Goal: Transaction & Acquisition: Purchase product/service

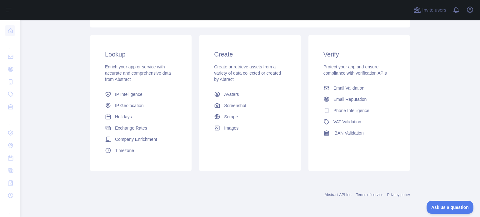
scroll to position [94, 0]
click at [143, 116] on link "Holidays" at bounding box center [141, 116] width 77 height 11
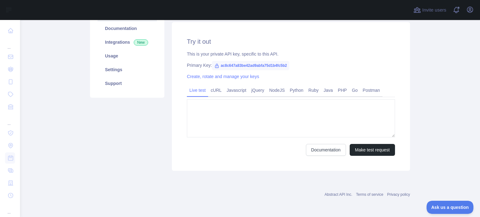
type textarea "**********"
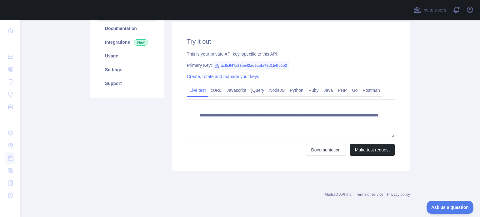
scroll to position [79, 0]
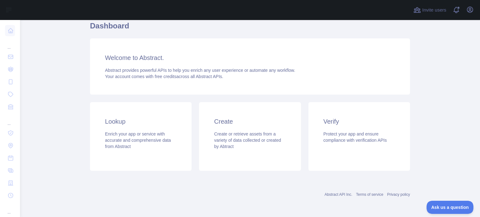
scroll to position [94, 0]
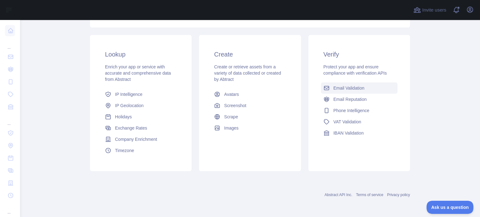
click at [351, 88] on span "Email Validation" at bounding box center [349, 88] width 31 height 6
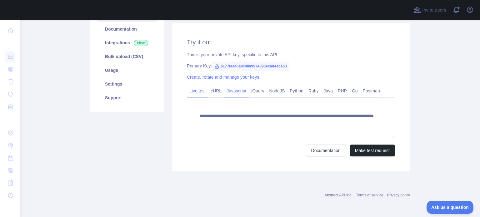
click at [240, 92] on link "Javascript" at bounding box center [236, 91] width 25 height 10
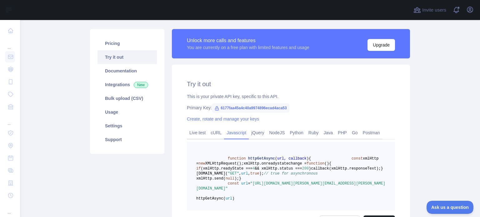
scroll to position [48, 0]
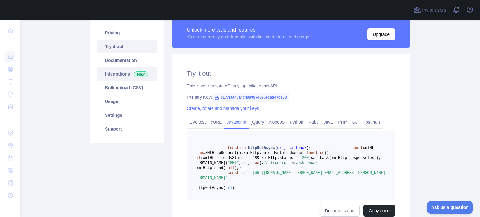
click at [120, 70] on link "Integrations New" at bounding box center [127, 74] width 59 height 14
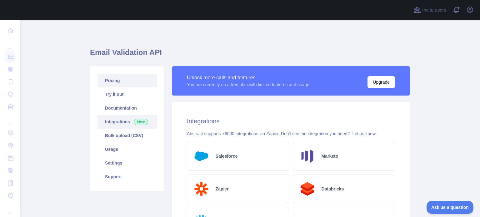
click at [122, 84] on link "Pricing" at bounding box center [127, 81] width 59 height 14
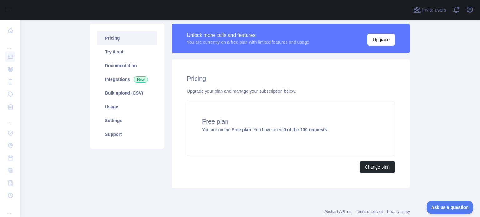
scroll to position [28, 0]
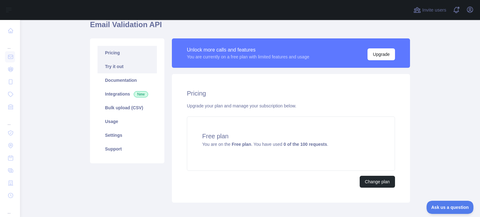
click at [144, 67] on link "Try it out" at bounding box center [127, 67] width 59 height 14
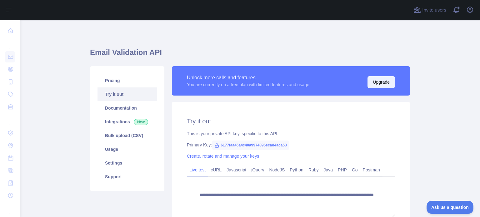
click at [389, 84] on button "Upgrade" at bounding box center [382, 82] width 28 height 12
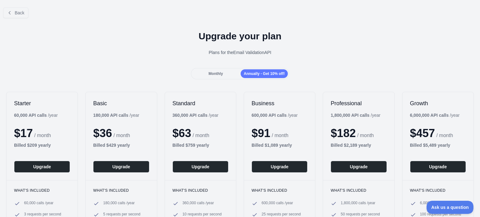
drag, startPoint x: 221, startPoint y: 73, endPoint x: 214, endPoint y: 75, distance: 7.0
click at [220, 73] on span "Monthly" at bounding box center [216, 74] width 14 height 4
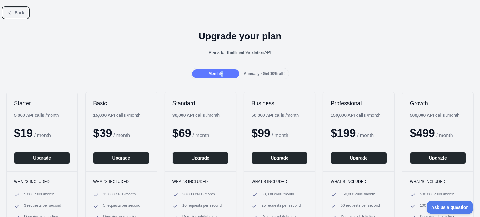
click at [12, 14] on icon at bounding box center [9, 12] width 5 height 5
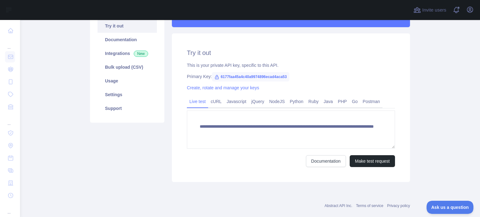
scroll to position [79, 0]
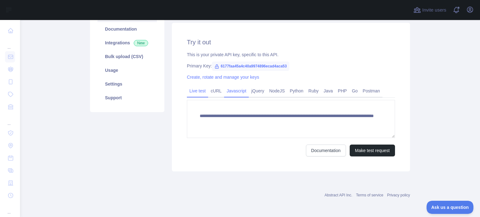
click at [232, 93] on link "Javascript" at bounding box center [236, 91] width 25 height 10
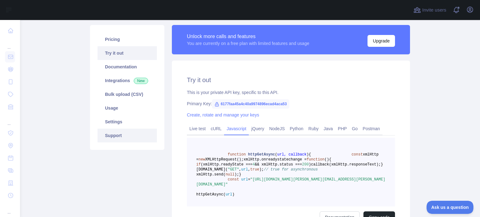
scroll to position [40, 0]
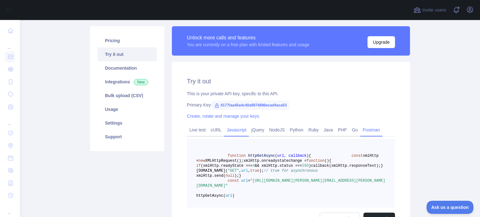
click at [362, 131] on link "Postman" at bounding box center [372, 130] width 22 height 10
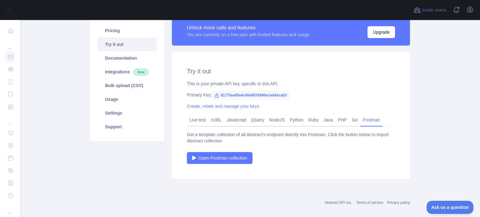
scroll to position [58, 0]
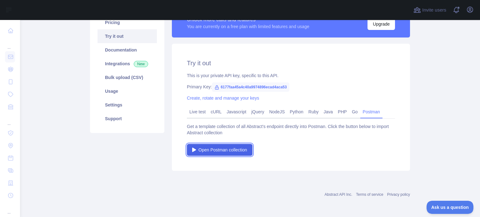
click at [205, 151] on span "Open Postman collection" at bounding box center [223, 150] width 49 height 6
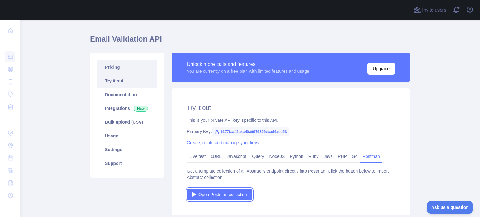
scroll to position [0, 0]
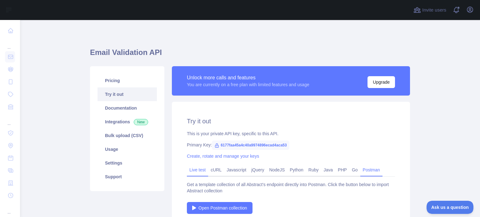
click at [196, 169] on link "Live test" at bounding box center [197, 170] width 21 height 10
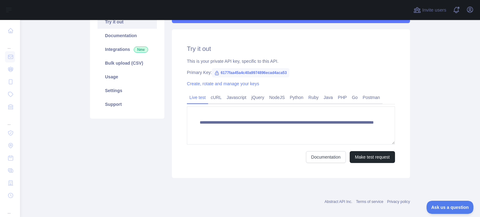
scroll to position [79, 0]
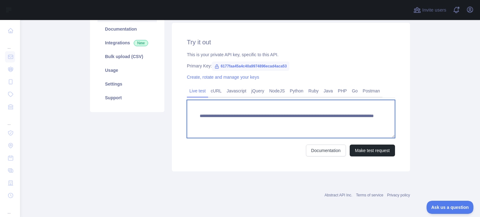
click at [320, 122] on textarea "**********" at bounding box center [291, 119] width 208 height 38
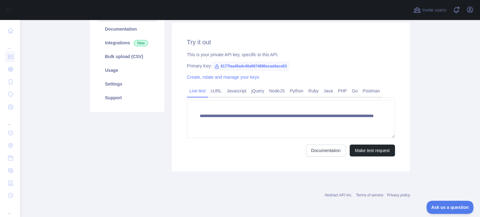
click at [328, 65] on div "Primary Key: 6177faa45a4c40a9974896ecad4aca53" at bounding box center [291, 66] width 208 height 6
